Goal: Navigation & Orientation: Find specific page/section

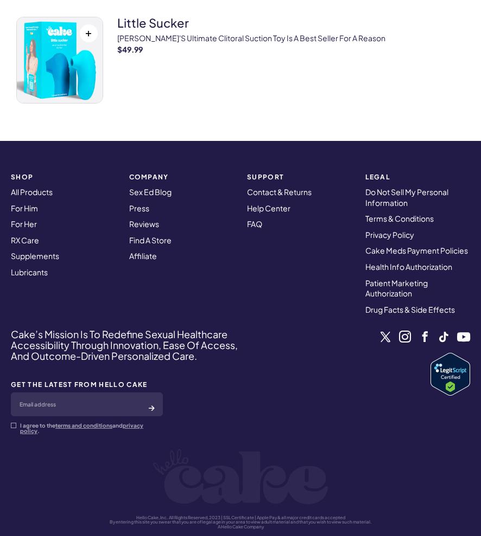
scroll to position [545, 0]
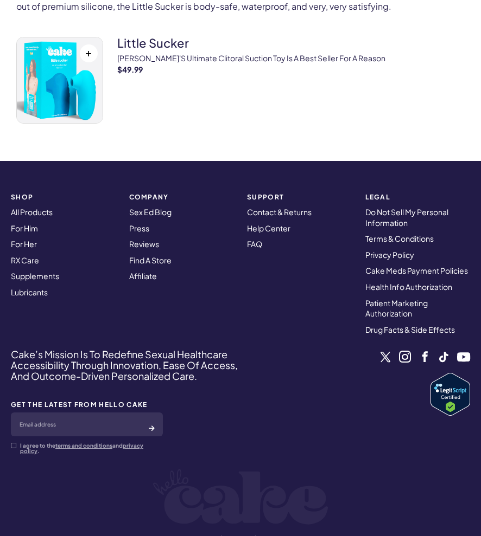
scroll to position [545, 0]
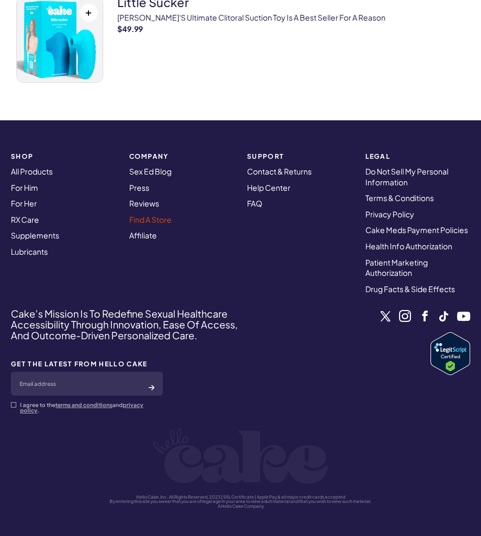
click at [147, 218] on link "Find A Store" at bounding box center [150, 220] width 42 height 10
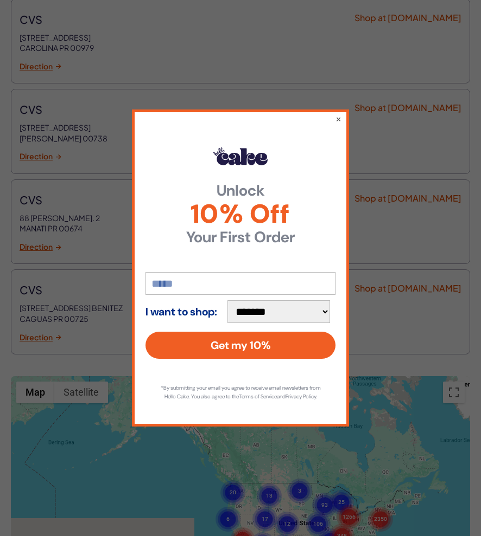
scroll to position [1844, 0]
